Goal: Find specific page/section: Find specific page/section

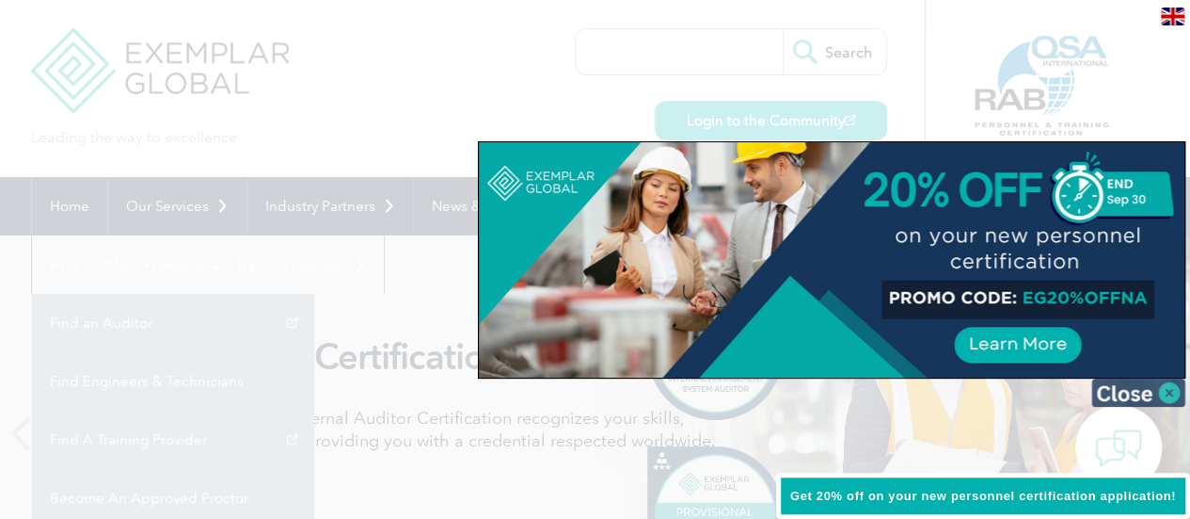
click at [1169, 394] on img at bounding box center [1139, 392] width 94 height 28
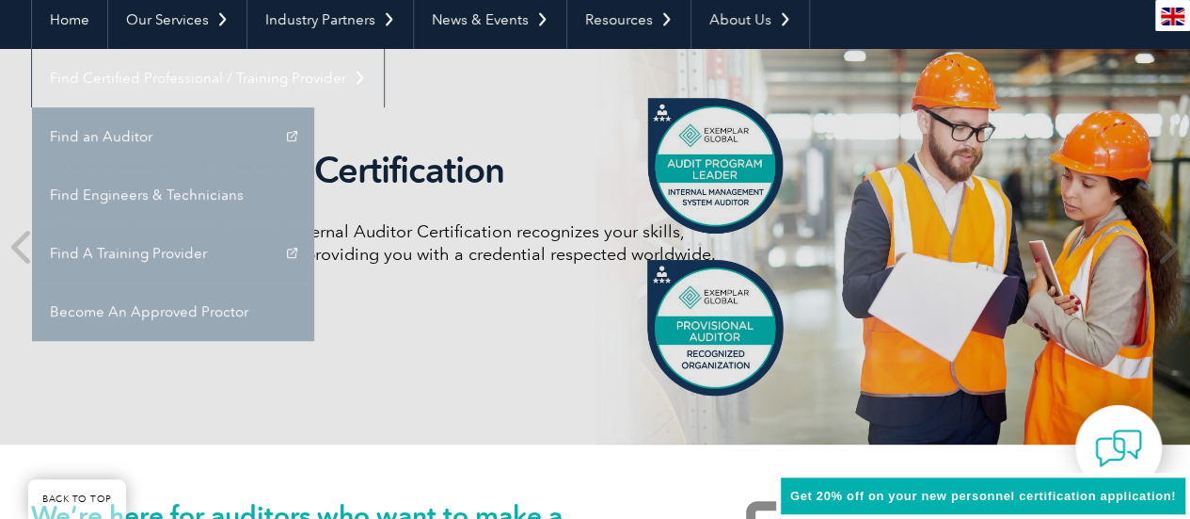
scroll to position [188, 0]
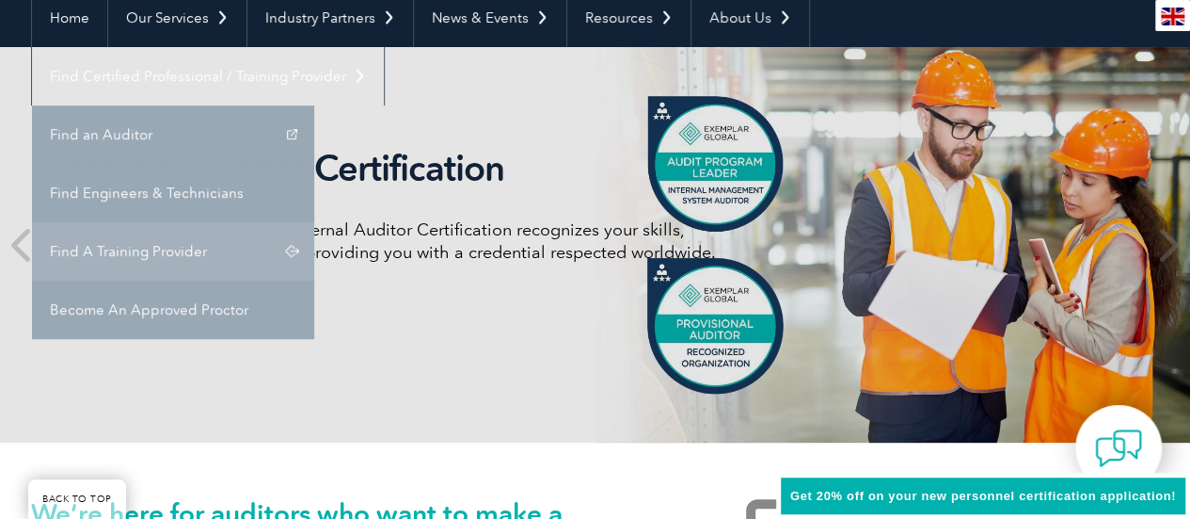
click at [314, 222] on link "Find A Training Provider" at bounding box center [173, 251] width 282 height 58
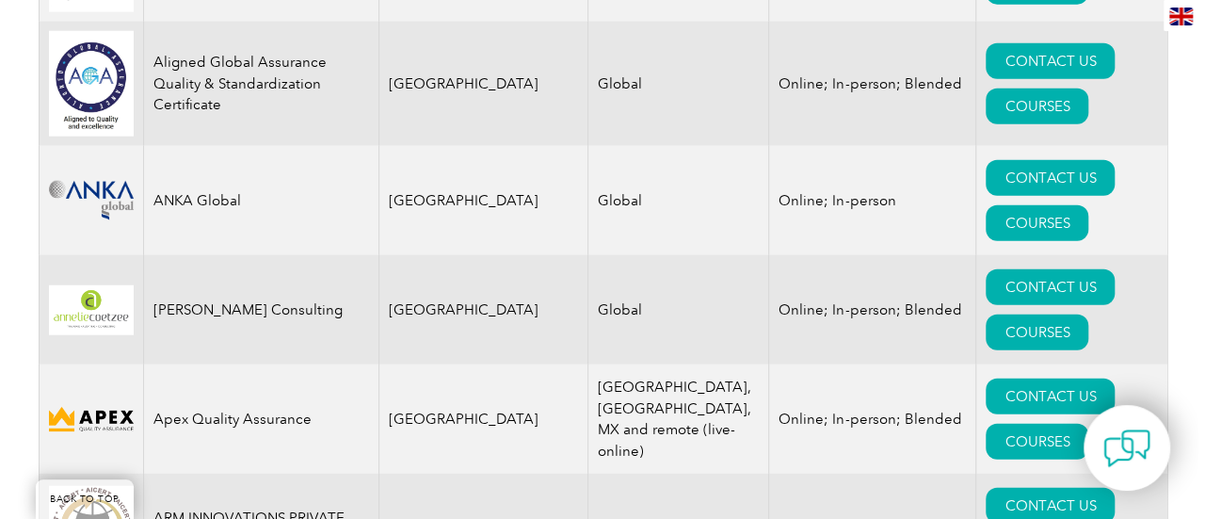
scroll to position [2164, 0]
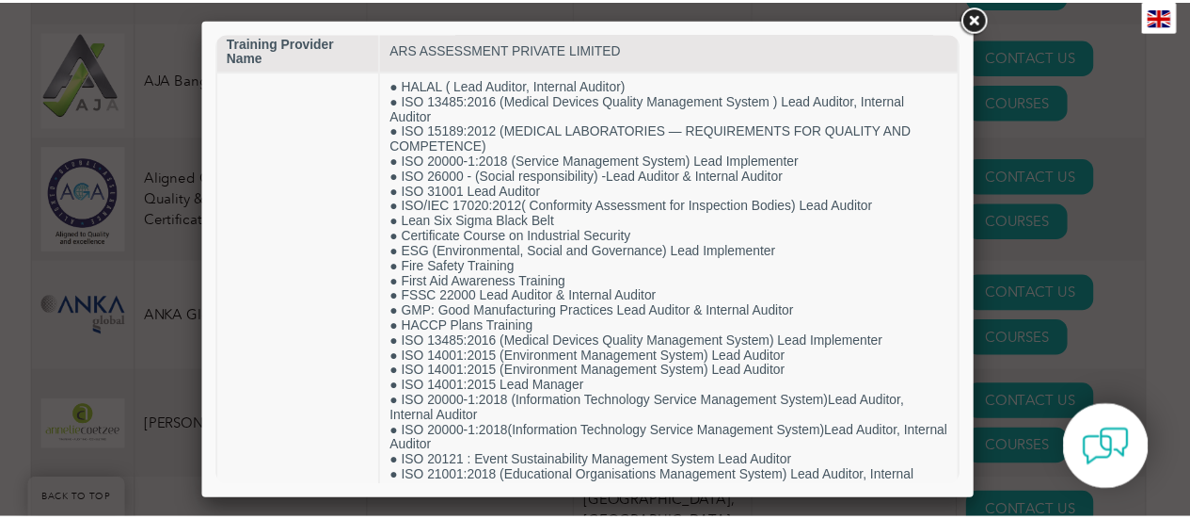
scroll to position [0, 0]
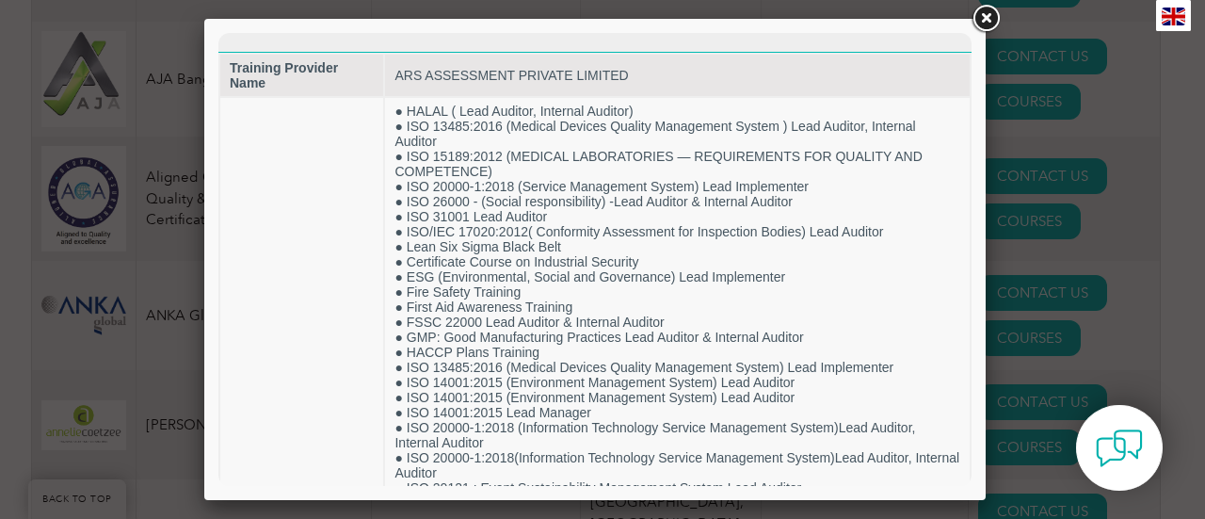
click at [983, 11] on link at bounding box center [985, 19] width 34 height 34
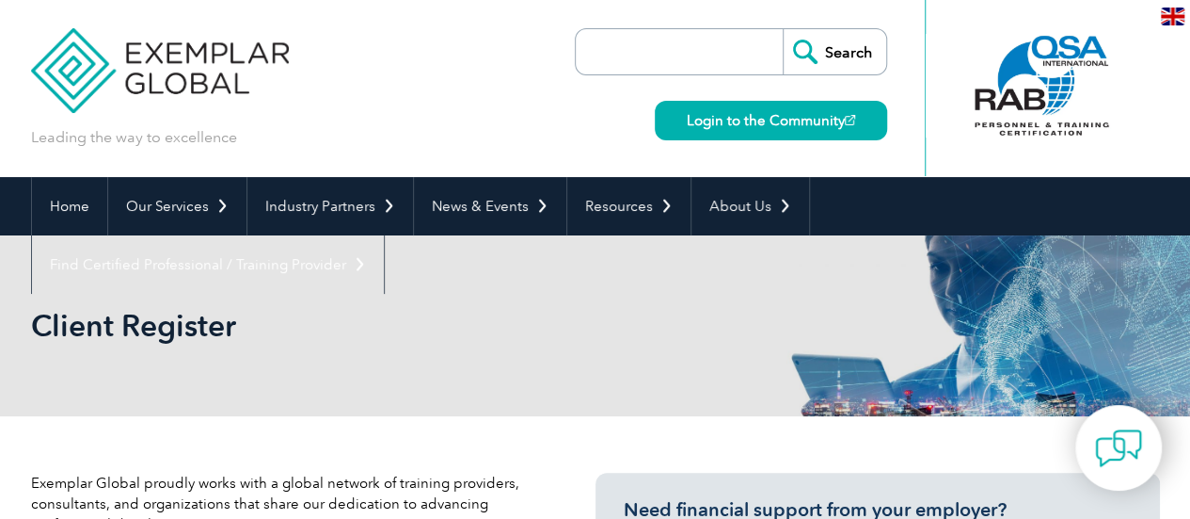
click at [412, 105] on div "Leading the way to excellence Search" at bounding box center [595, 88] width 1129 height 177
